Goal: Task Accomplishment & Management: Use online tool/utility

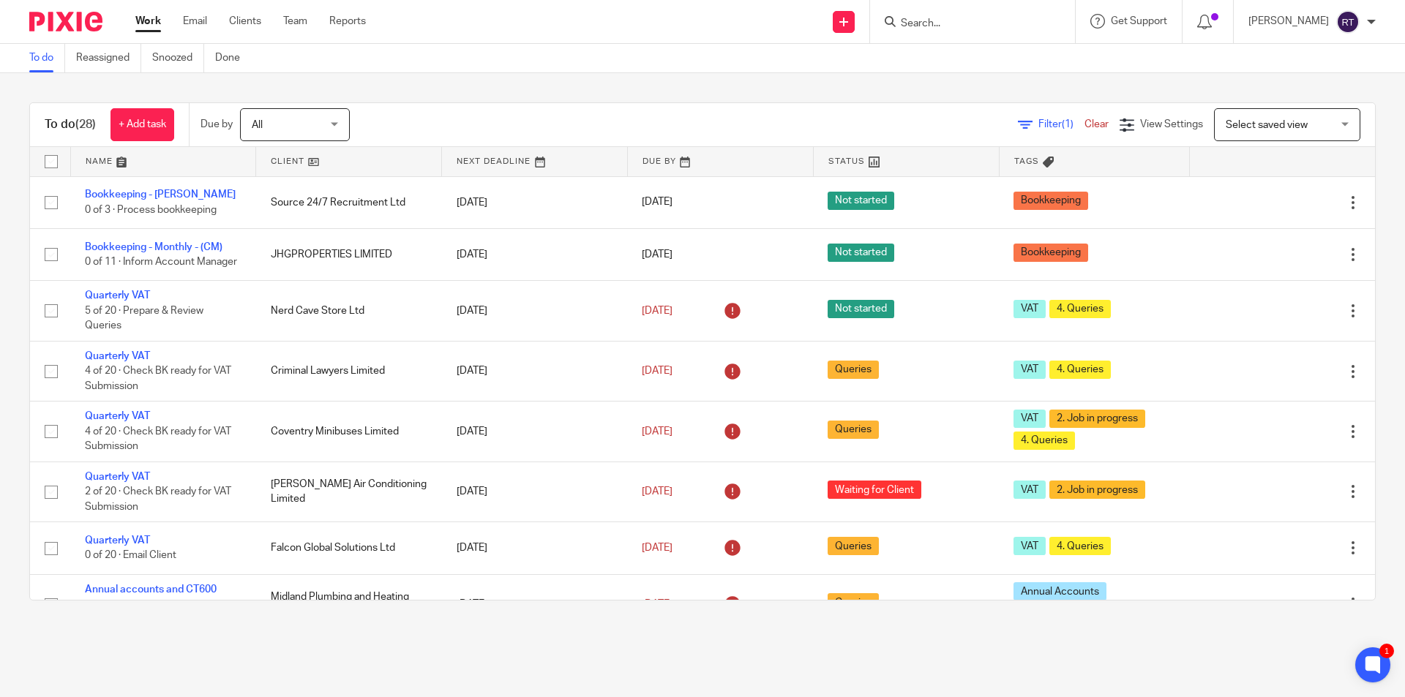
scroll to position [219, 0]
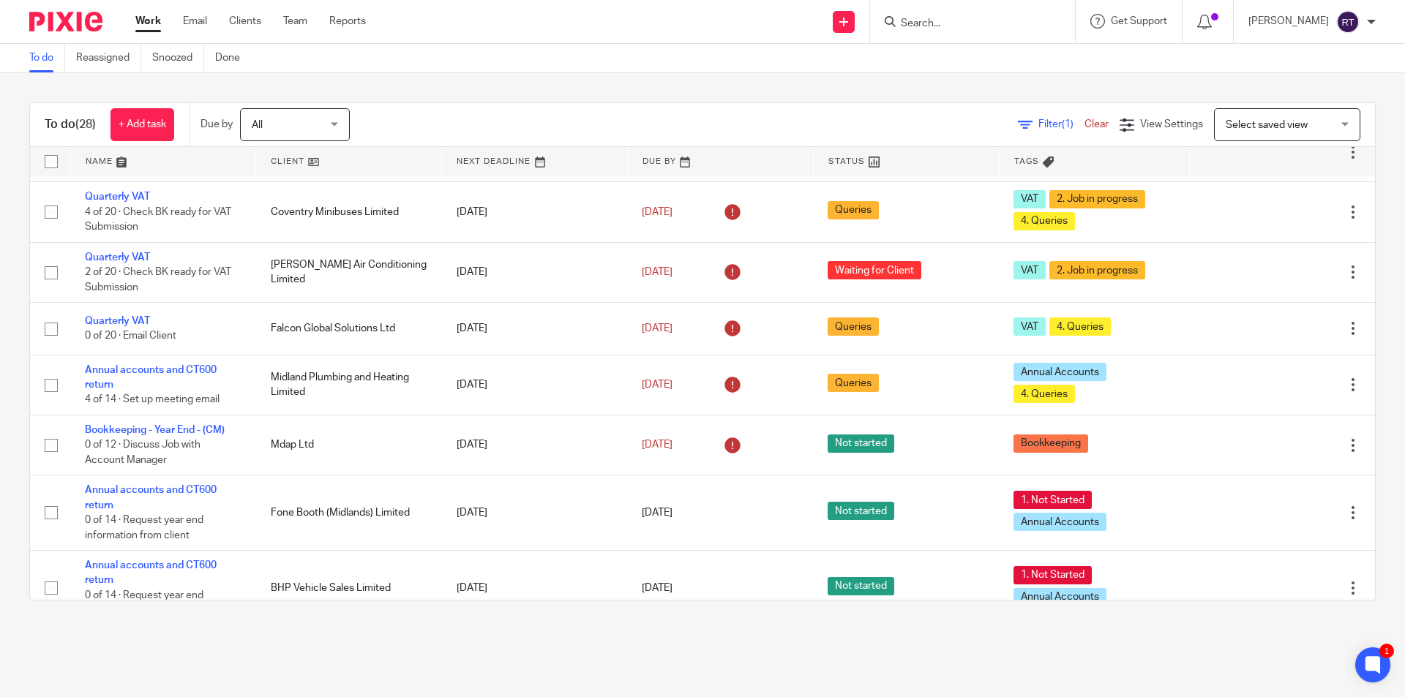
click at [86, 23] on img at bounding box center [65, 22] width 73 height 20
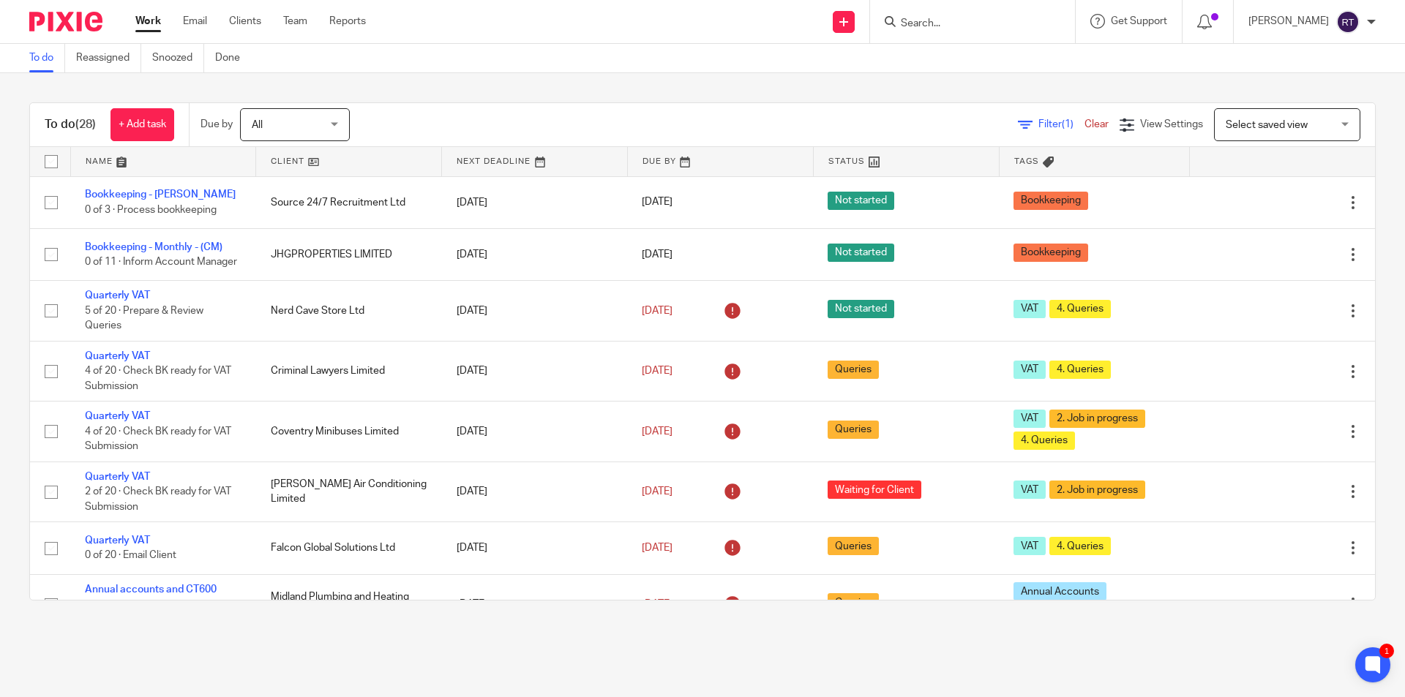
click at [59, 20] on img at bounding box center [65, 22] width 73 height 20
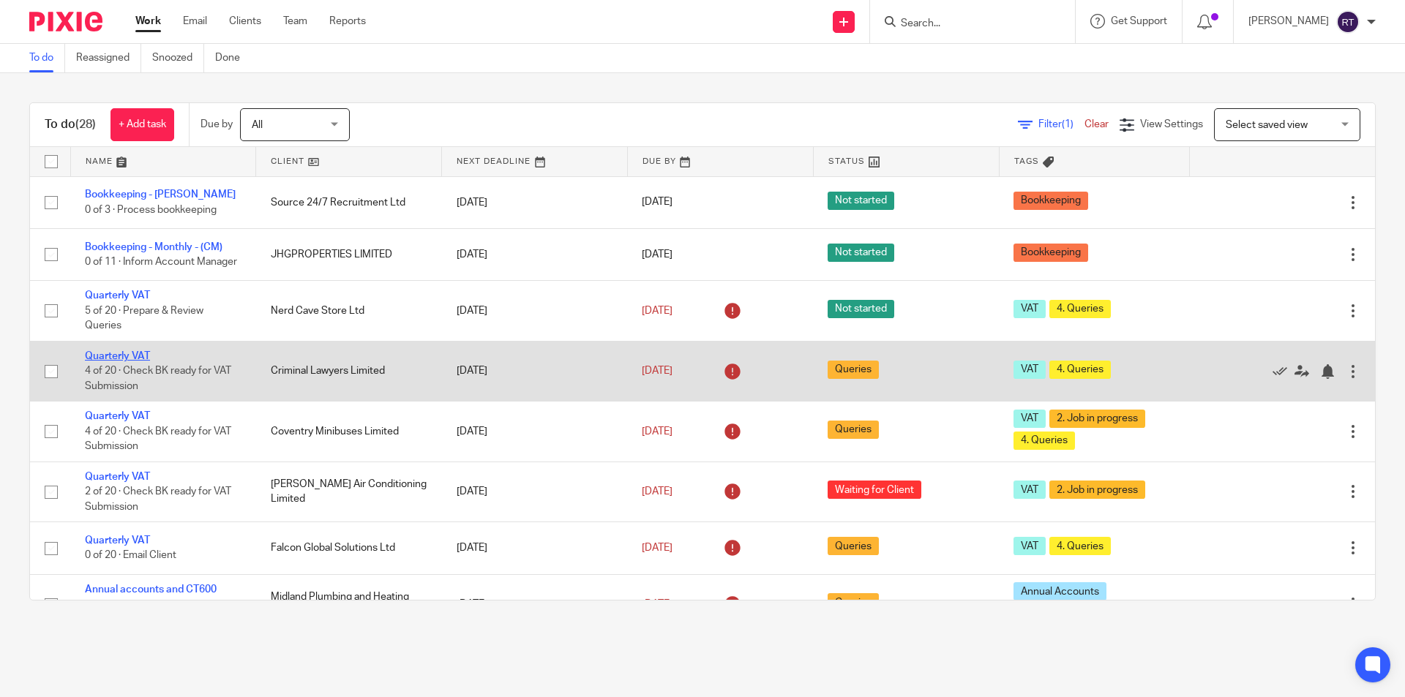
click at [124, 361] on link "Quarterly VAT" at bounding box center [117, 356] width 65 height 10
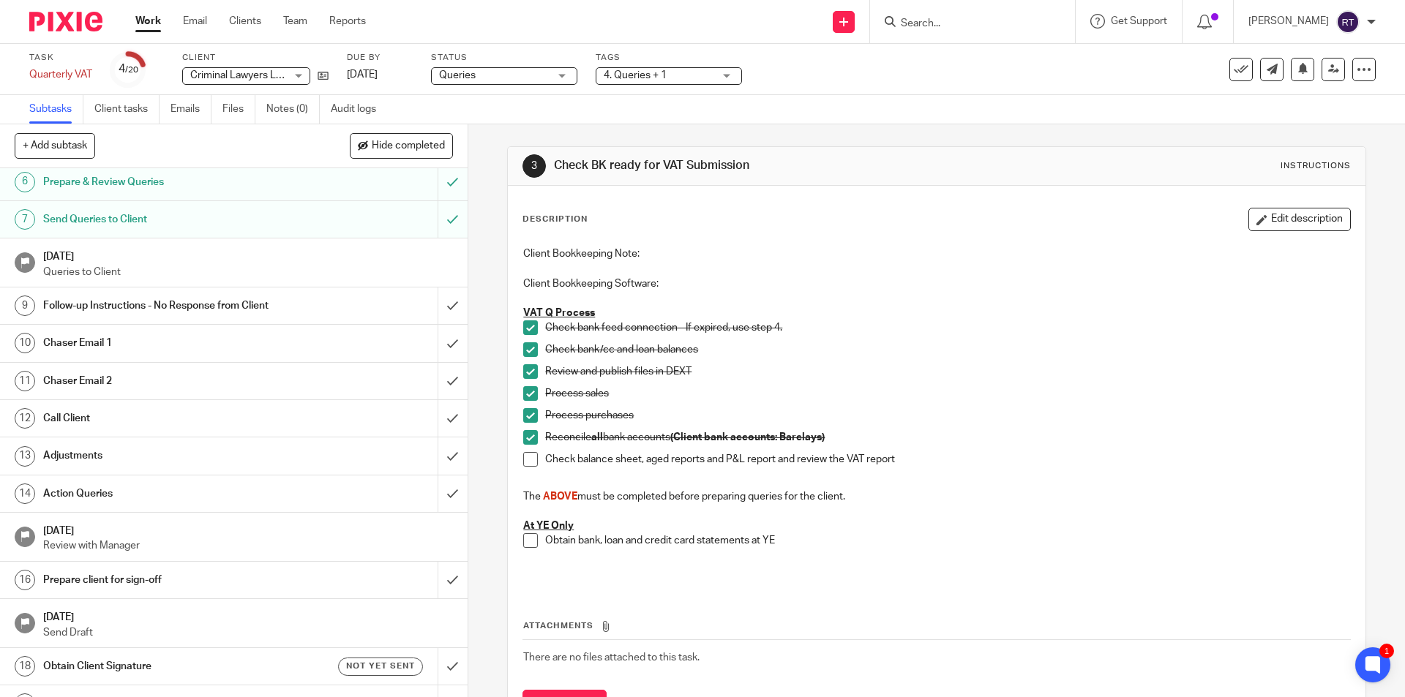
scroll to position [219, 0]
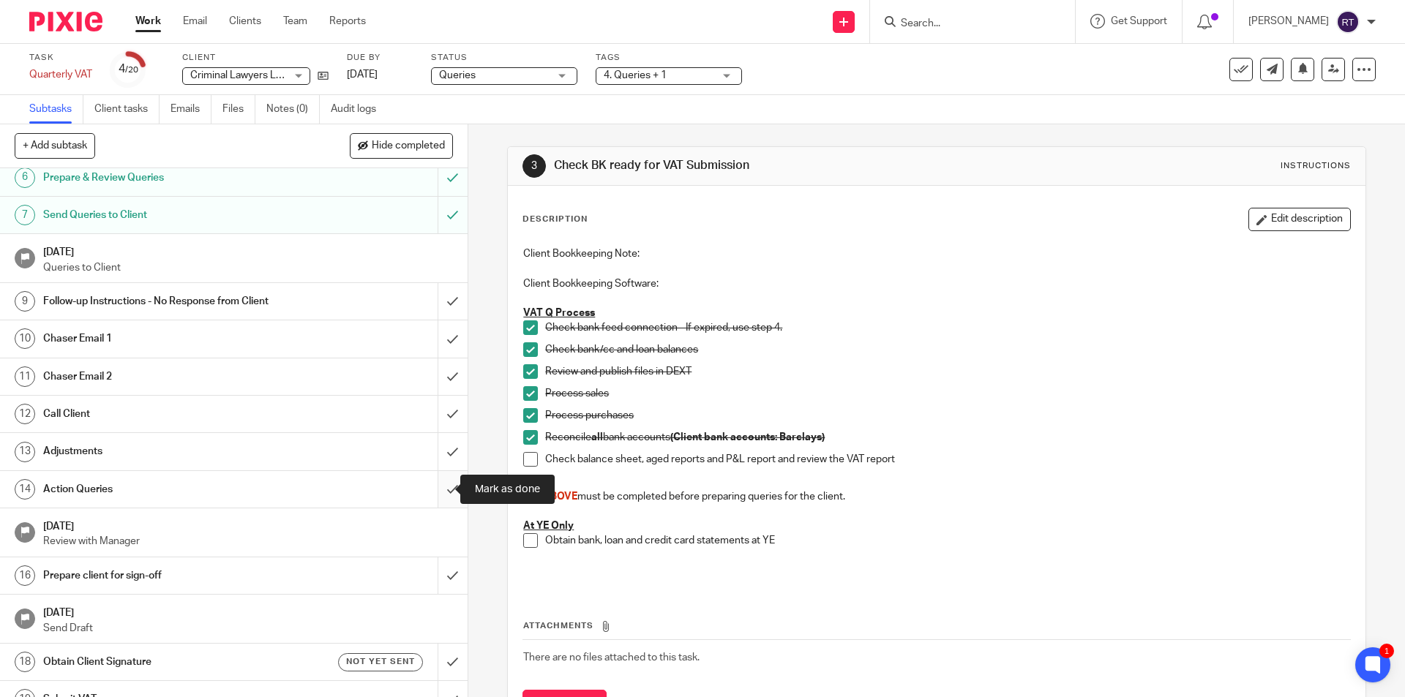
click at [435, 485] on input "submit" at bounding box center [234, 489] width 468 height 37
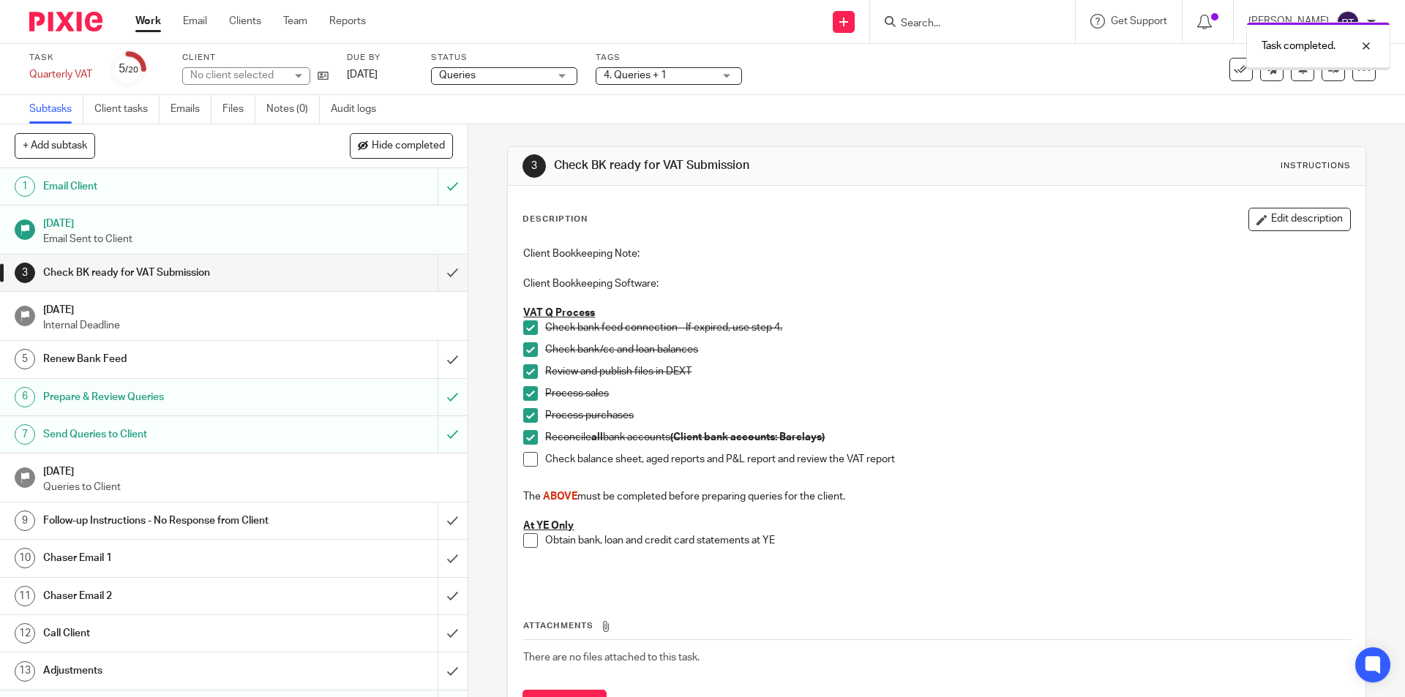
scroll to position [279, 0]
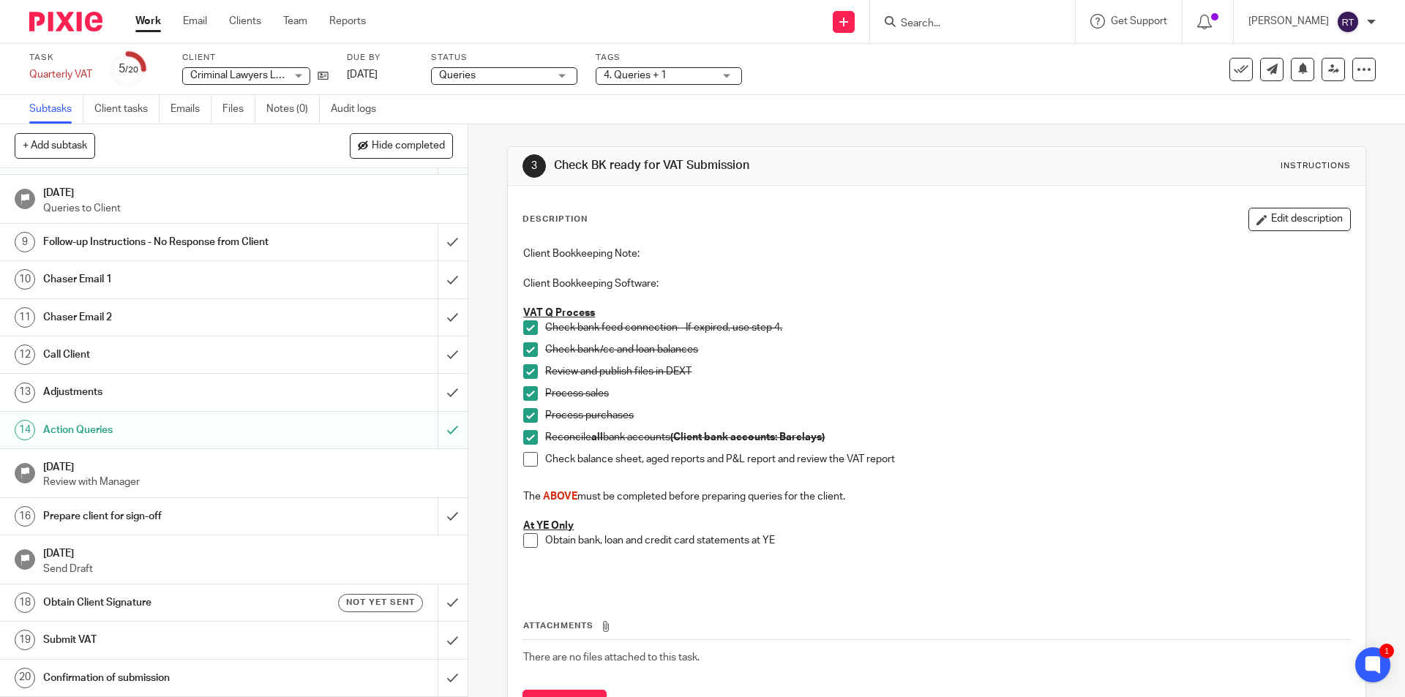
click at [502, 78] on span "Queries" at bounding box center [494, 75] width 110 height 15
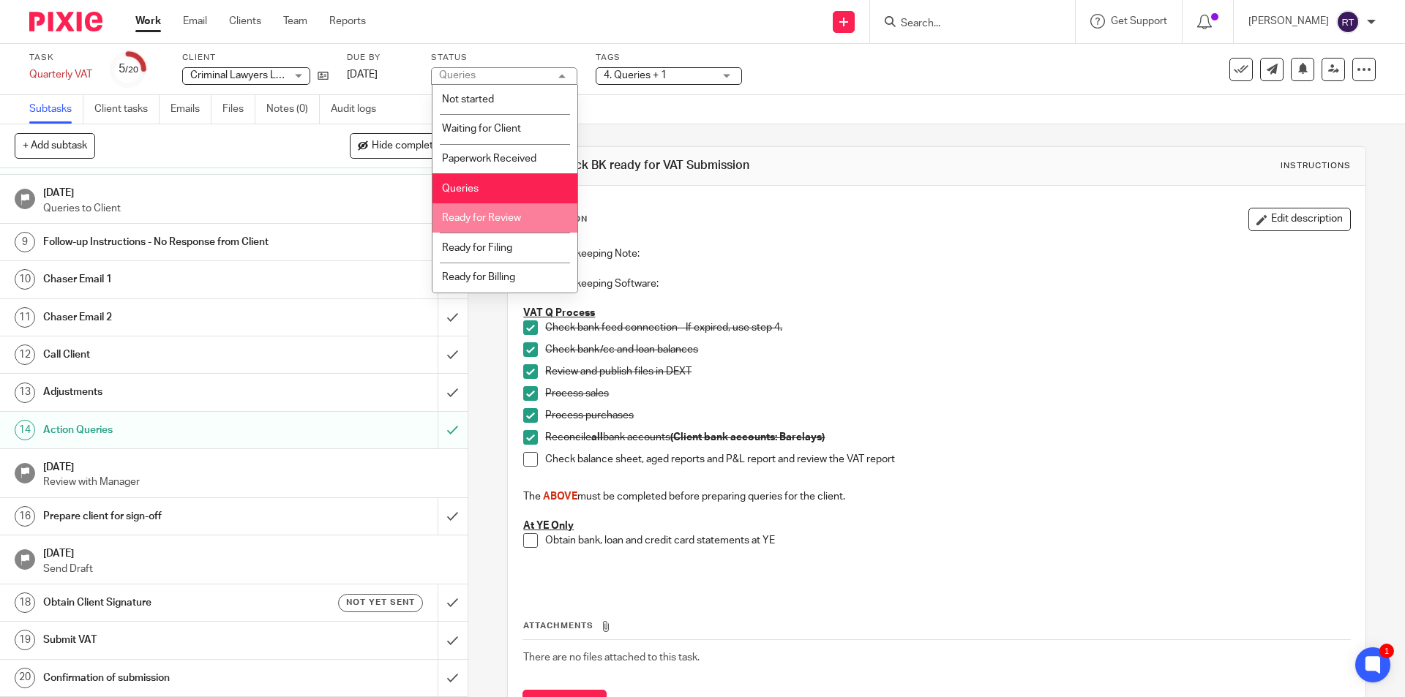
click at [500, 220] on span "Ready for Review" at bounding box center [481, 218] width 79 height 10
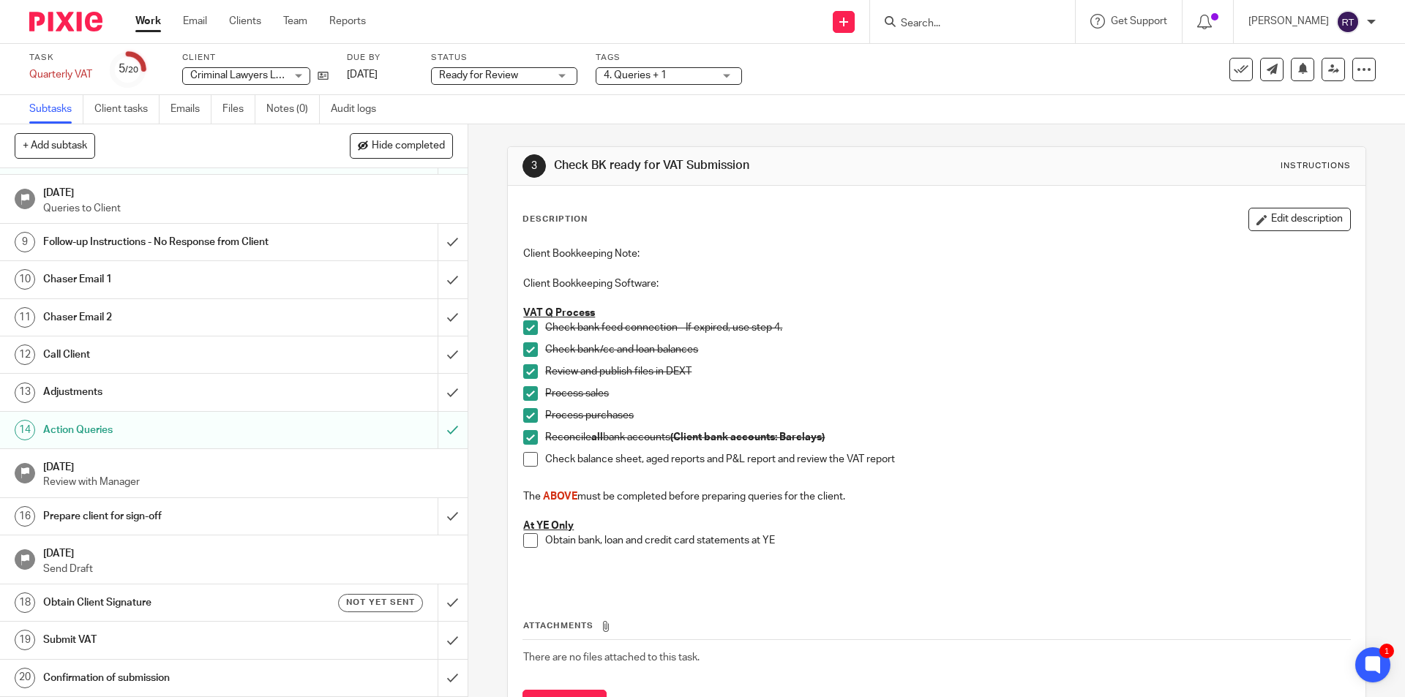
click at [638, 76] on span "4. Queries + 1" at bounding box center [635, 75] width 63 height 10
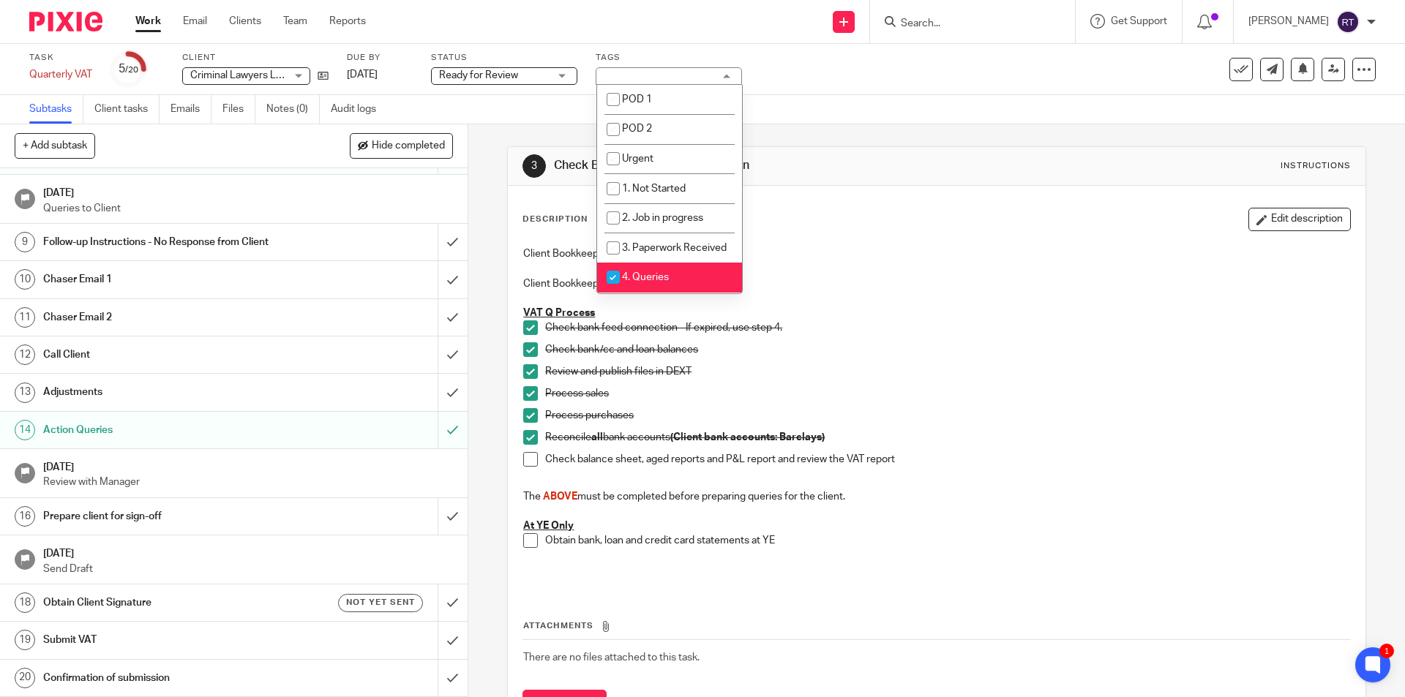
click at [637, 284] on li "4. Queries" at bounding box center [669, 278] width 145 height 30
checkbox input "false"
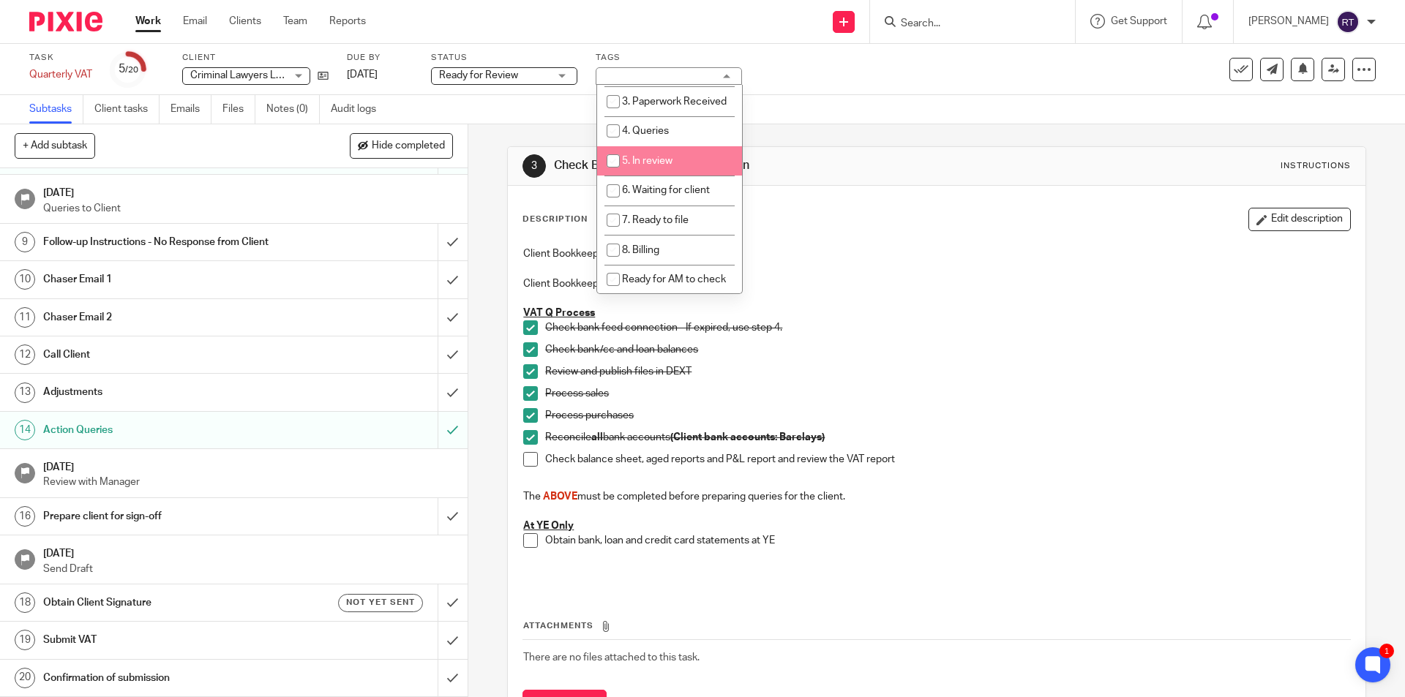
click at [620, 170] on input "checkbox" at bounding box center [613, 161] width 28 height 28
checkbox input "true"
click at [74, 13] on img at bounding box center [65, 22] width 73 height 20
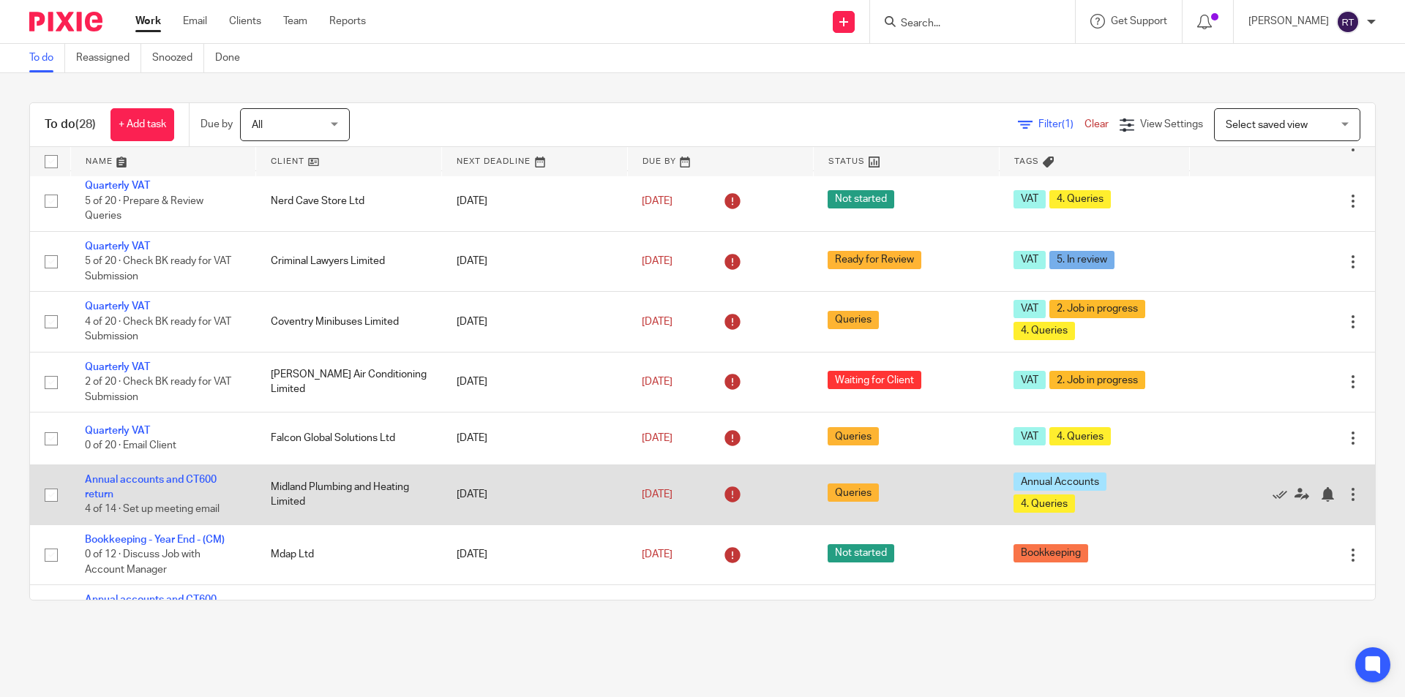
scroll to position [73, 0]
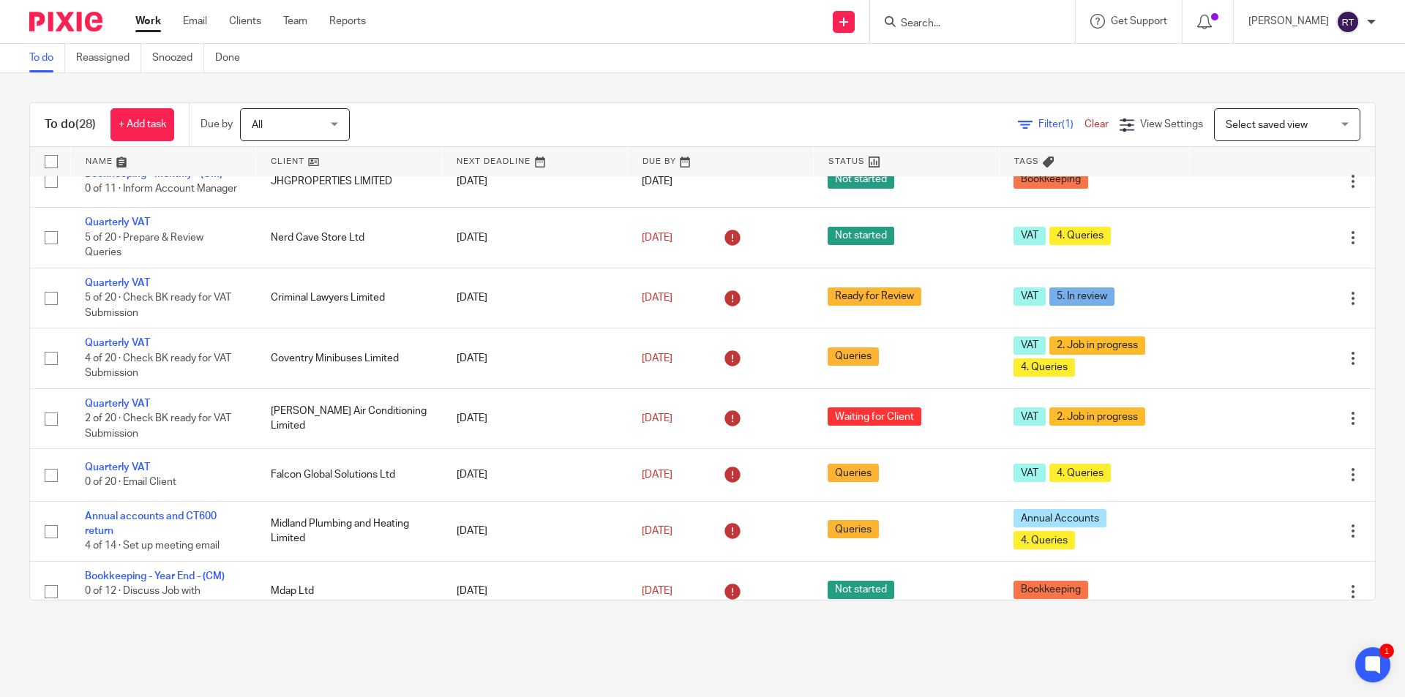
drag, startPoint x: 758, startPoint y: 40, endPoint x: 713, endPoint y: 36, distance: 45.5
click at [758, 39] on body "Work Email Clients Team Reports Work Email Clients Team Reports Settings Send n…" at bounding box center [702, 348] width 1405 height 697
click at [609, 680] on main "To do Reassigned Snoozed Done To do (28) + Add task Due by All All Today Tomorr…" at bounding box center [702, 348] width 1405 height 697
click at [517, 645] on main "To do Reassigned Snoozed Done To do (28) + Add task Due by All All Today Tomorr…" at bounding box center [702, 348] width 1405 height 697
click at [177, 642] on main "To do Reassigned Snoozed Done To do (28) + Add task Due by All All Today Tomorr…" at bounding box center [702, 348] width 1405 height 697
